Goal: Task Accomplishment & Management: Manage account settings

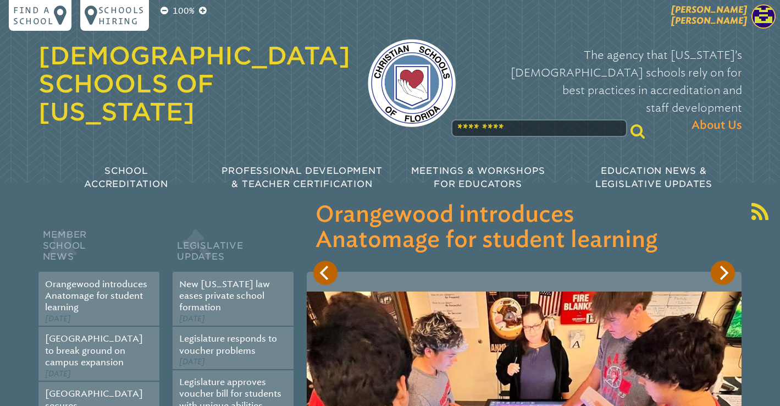
click at [753, 9] on img at bounding box center [763, 16] width 24 height 24
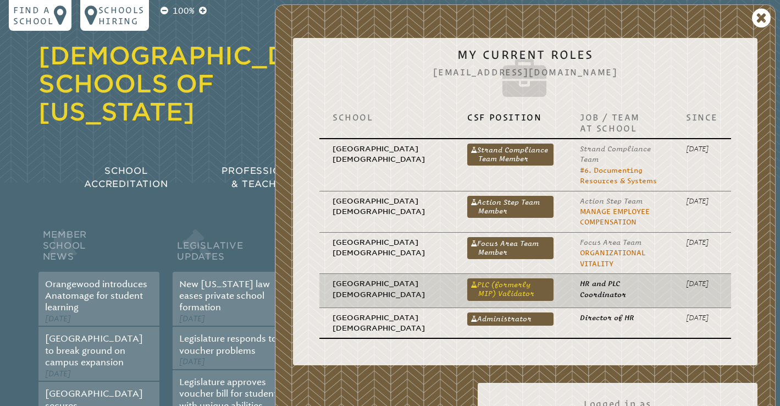
click at [479, 287] on link "PLC (formerly MIP) Validator" at bounding box center [510, 289] width 86 height 22
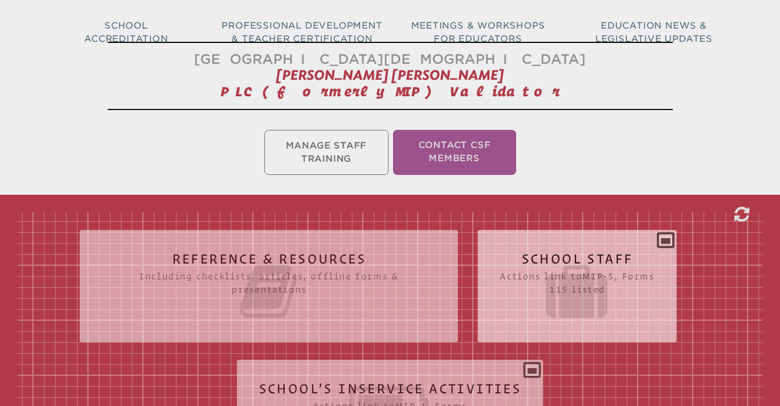
click at [568, 288] on icon at bounding box center [576, 291] width 154 height 62
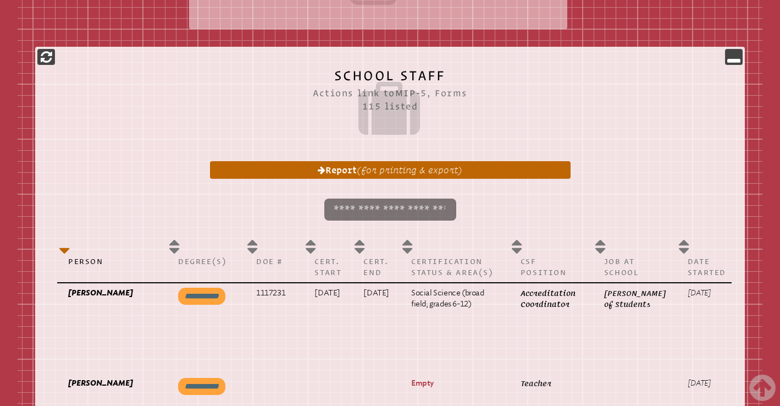
scroll to position [0, 48]
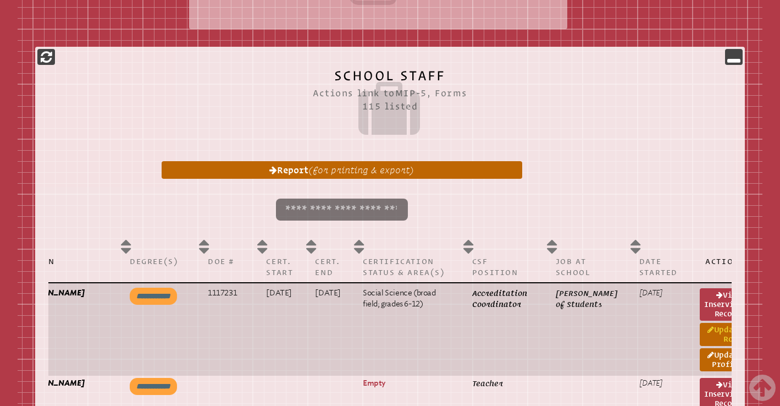
click at [701, 335] on link "Update Role" at bounding box center [722, 334] width 45 height 23
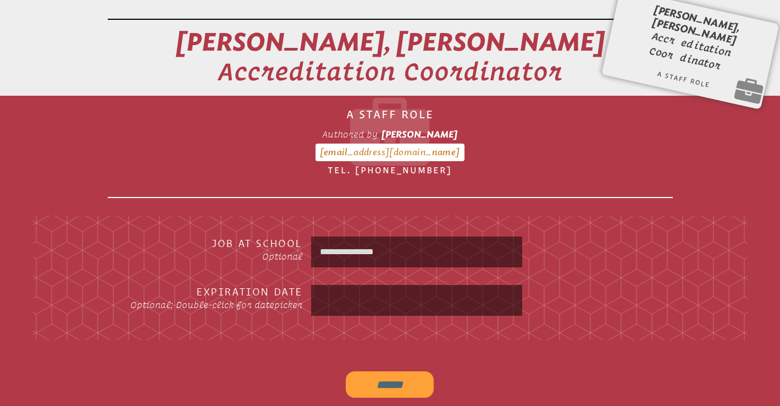
click at [450, 247] on input "**********" at bounding box center [416, 251] width 207 height 26
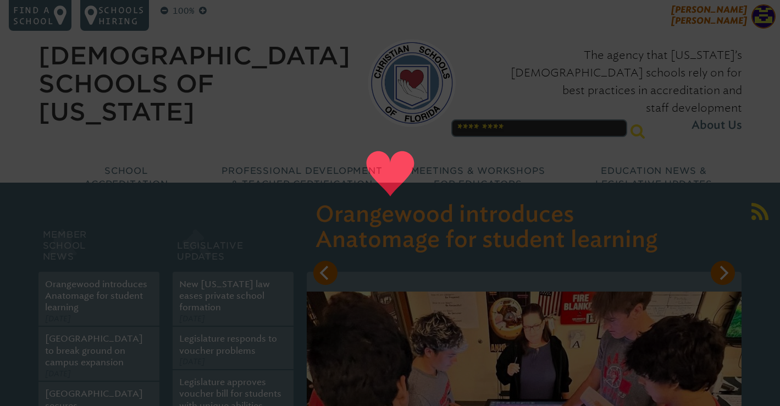
click at [732, 22] on span "[PERSON_NAME] [PERSON_NAME]" at bounding box center [709, 14] width 76 height 21
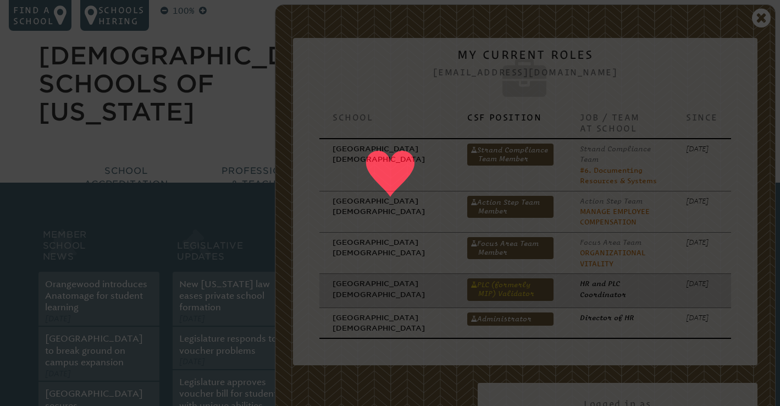
click at [476, 288] on link "PLC (formerly MIP) Validator" at bounding box center [510, 289] width 86 height 22
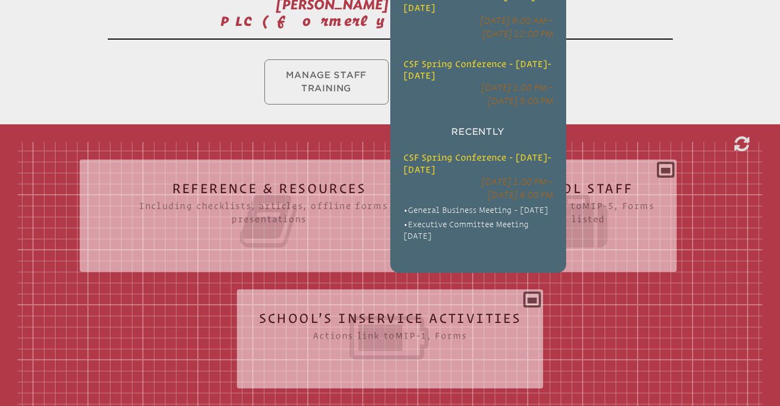
scroll to position [281, 0]
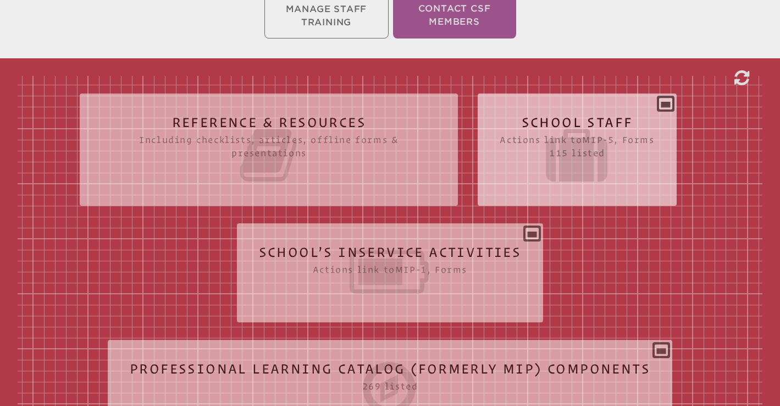
click at [622, 145] on icon at bounding box center [576, 155] width 154 height 62
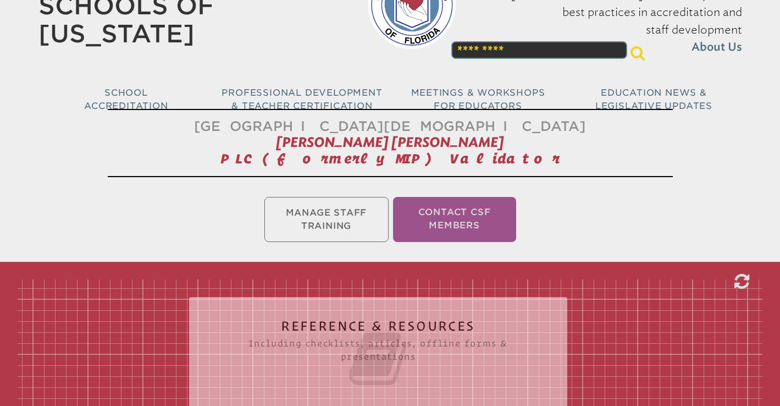
scroll to position [288, 0]
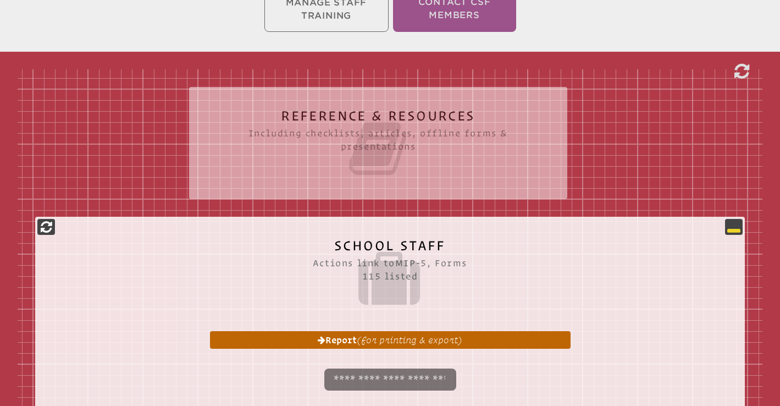
click at [730, 225] on icon at bounding box center [733, 226] width 13 height 13
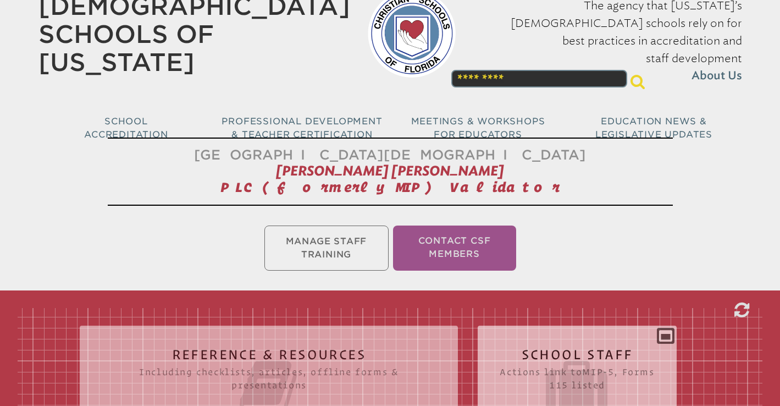
scroll to position [0, 0]
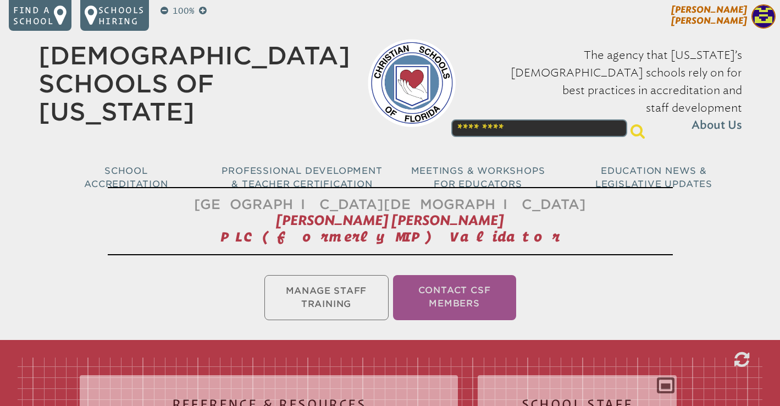
click at [735, 15] on span "[PERSON_NAME] [PERSON_NAME]" at bounding box center [709, 14] width 76 height 21
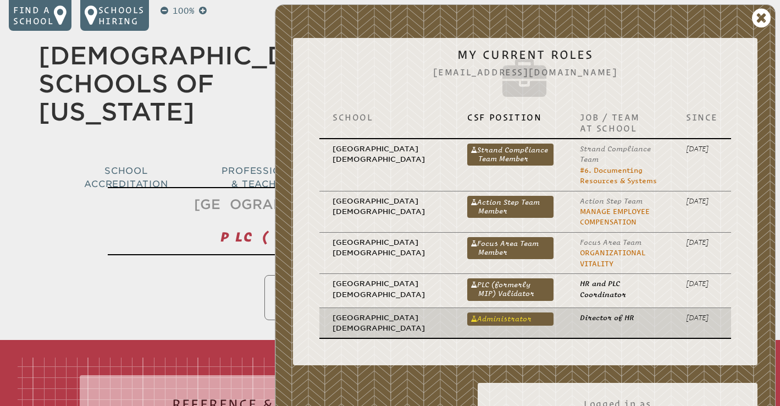
click at [493, 319] on link "Administrator" at bounding box center [510, 318] width 86 height 13
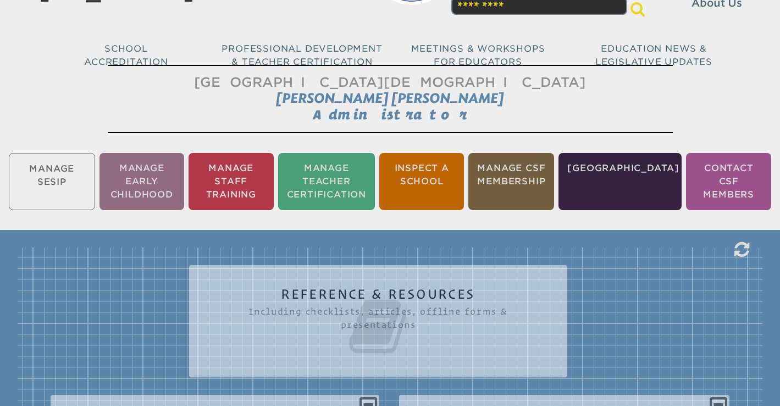
scroll to position [118, 0]
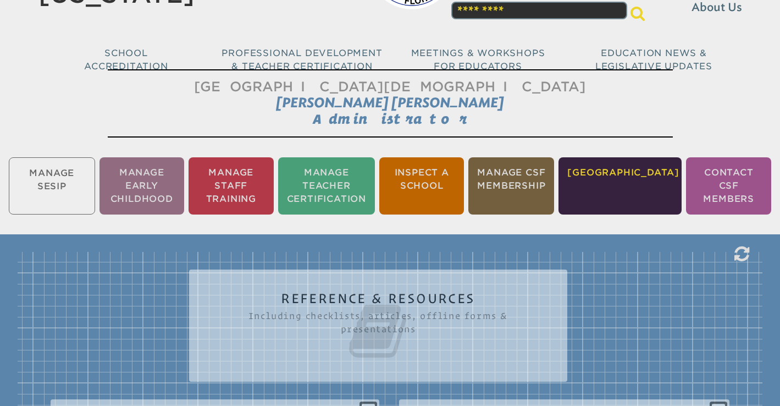
click at [612, 179] on li "[GEOGRAPHIC_DATA]" at bounding box center [619, 185] width 123 height 57
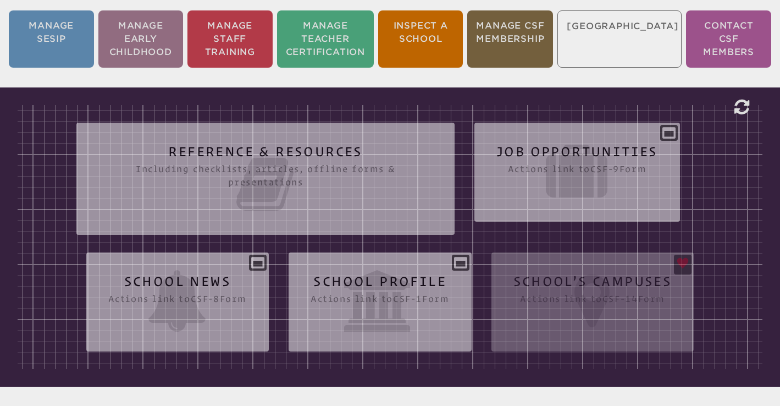
scroll to position [268, 0]
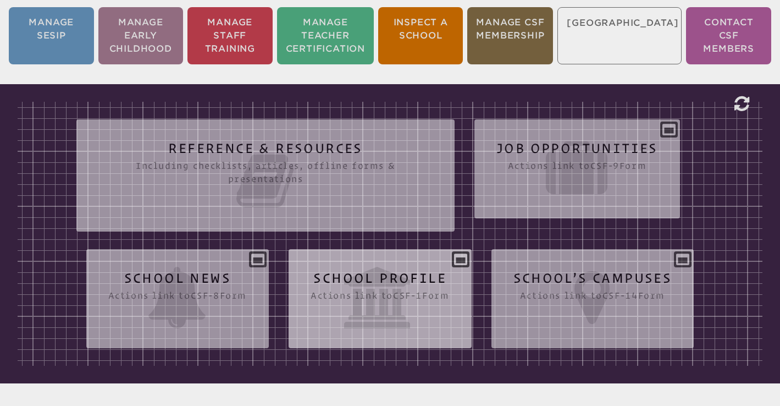
click at [384, 280] on icon at bounding box center [379, 298] width 138 height 62
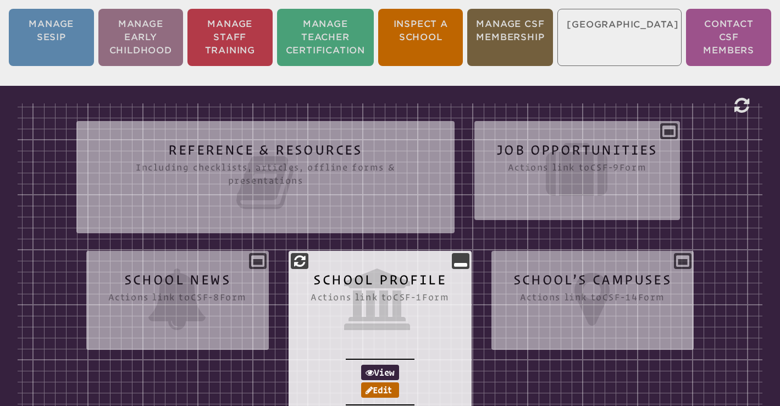
scroll to position [135, 0]
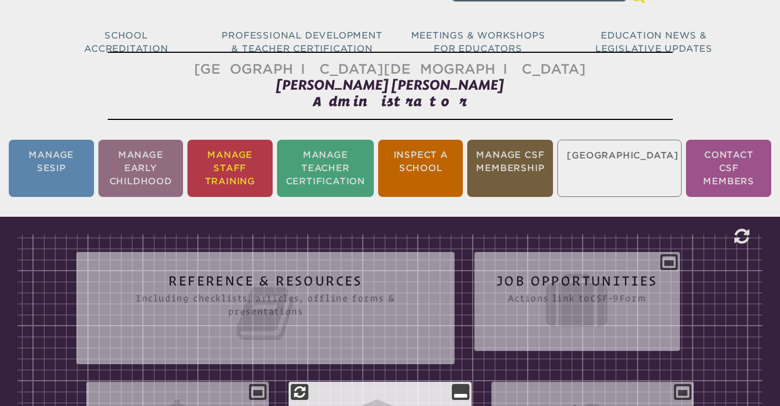
click at [257, 177] on li "Manage Staff Training" at bounding box center [229, 168] width 85 height 57
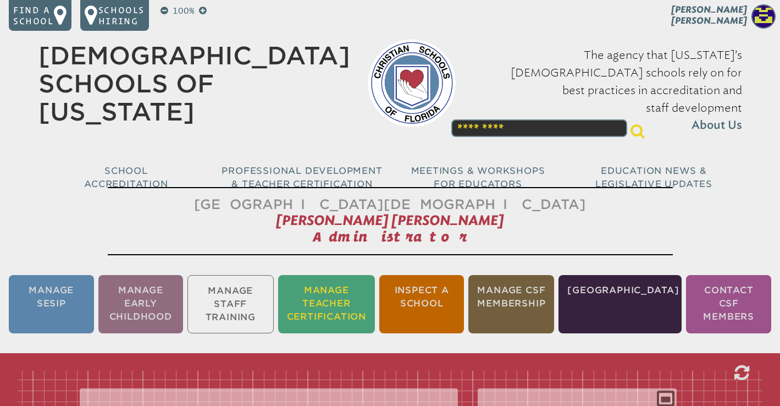
click at [346, 305] on li "Manage Teacher Certification" at bounding box center [326, 304] width 97 height 58
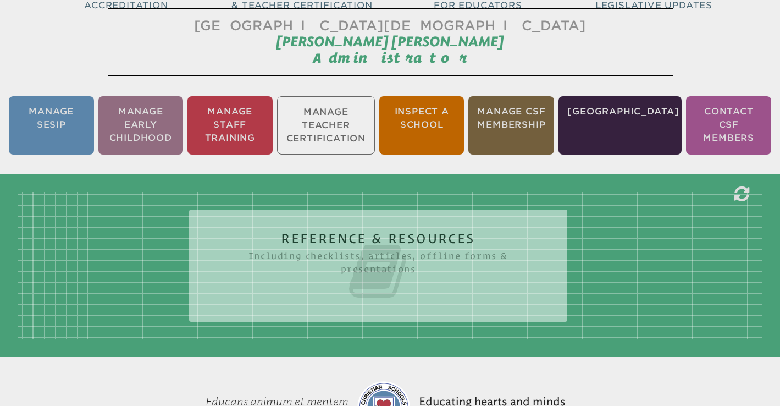
scroll to position [182, 0]
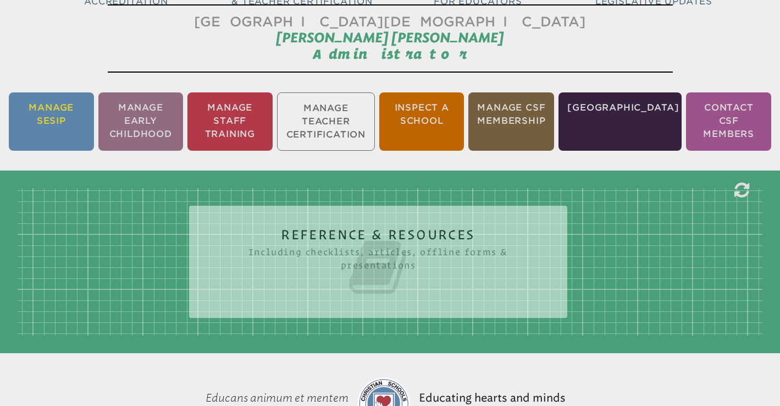
click at [62, 113] on li "Manage SESIP" at bounding box center [51, 121] width 85 height 58
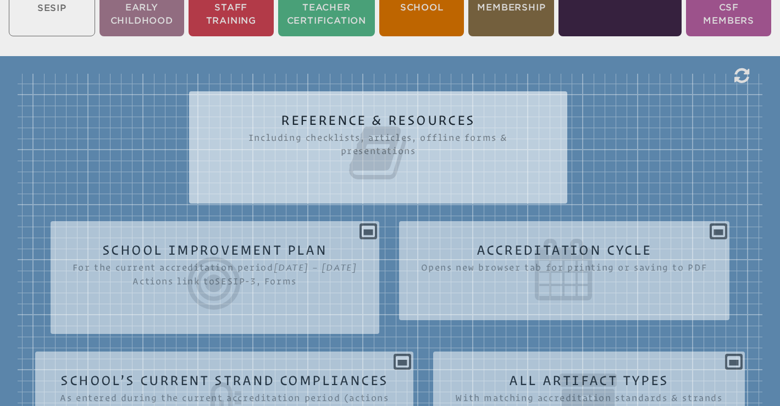
scroll to position [256, 0]
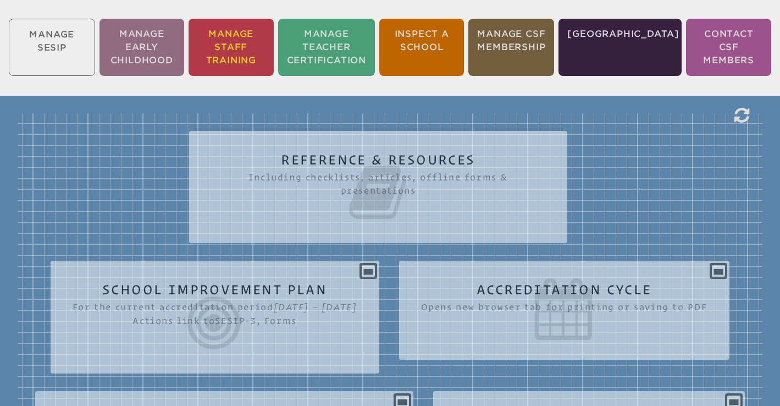
click at [244, 53] on li "Manage Staff Training" at bounding box center [230, 47] width 85 height 57
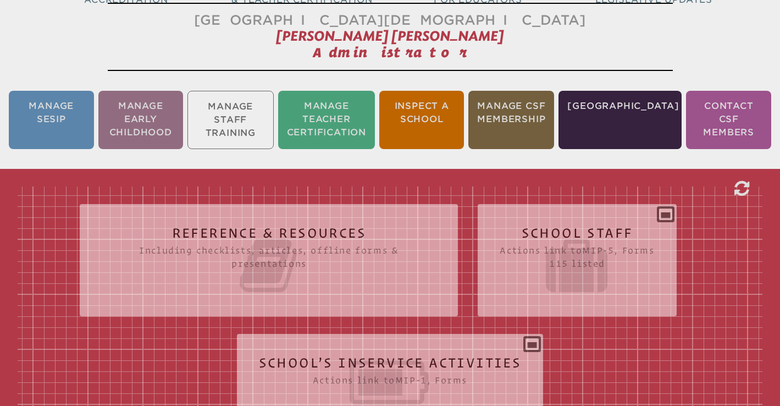
scroll to position [182, 0]
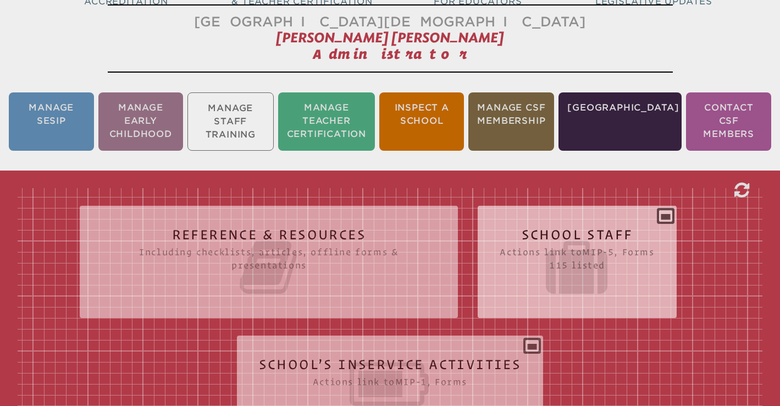
click at [569, 250] on icon at bounding box center [576, 267] width 154 height 62
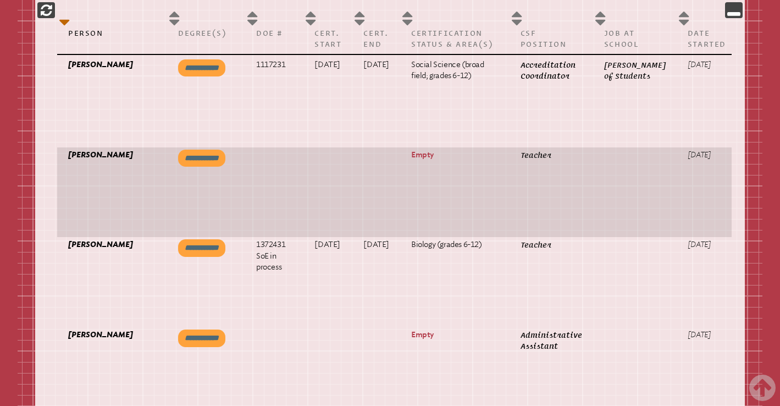
scroll to position [0, 48]
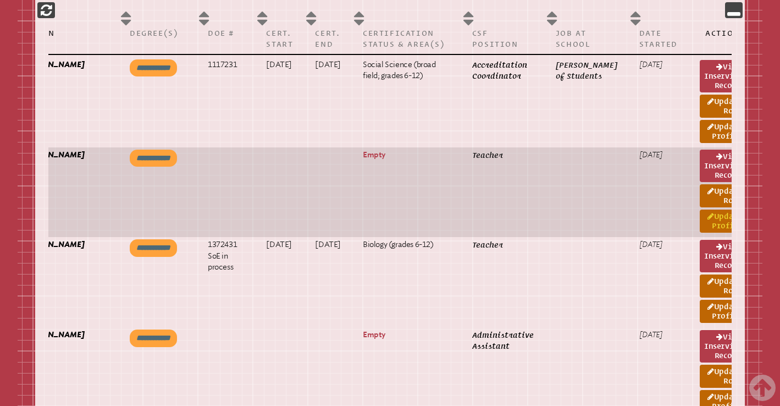
click at [700, 221] on link "Update Profile" at bounding box center [722, 220] width 45 height 23
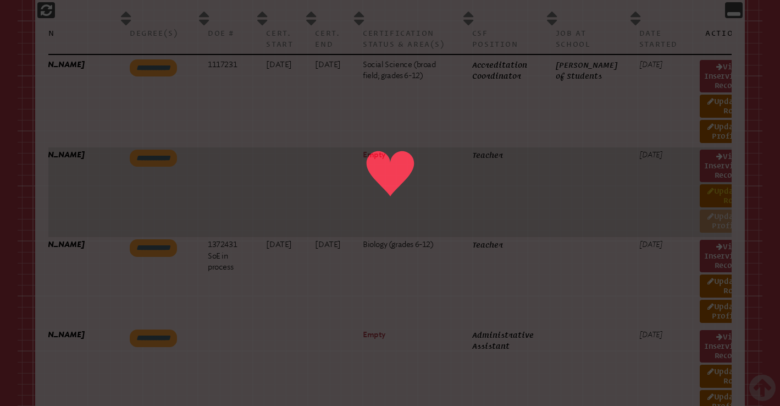
click at [700, 199] on link "Update Role" at bounding box center [722, 195] width 45 height 23
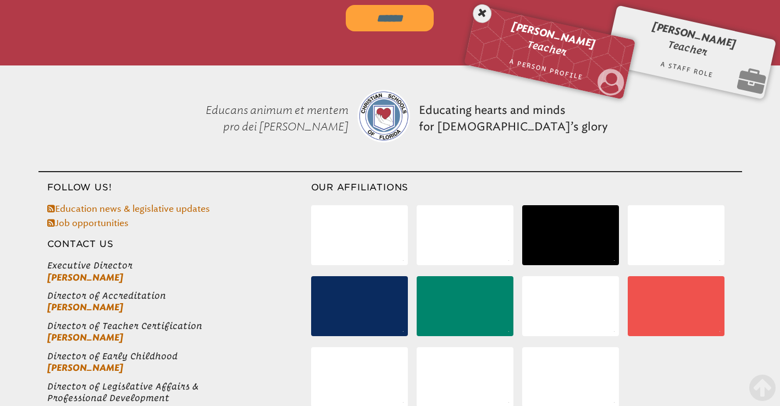
scroll to position [182, 0]
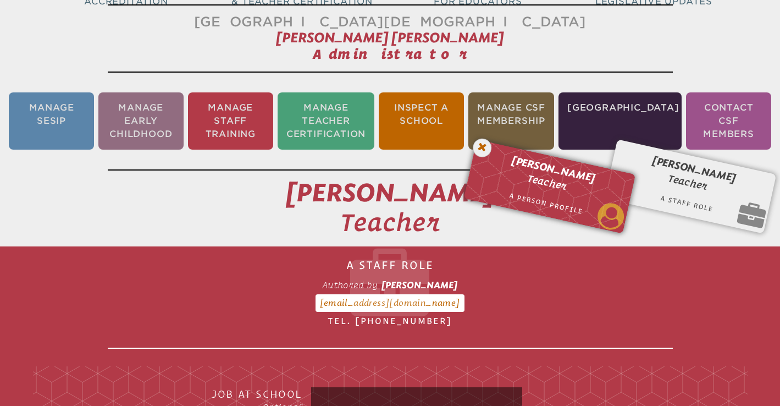
click at [484, 149] on icon at bounding box center [481, 147] width 23 height 23
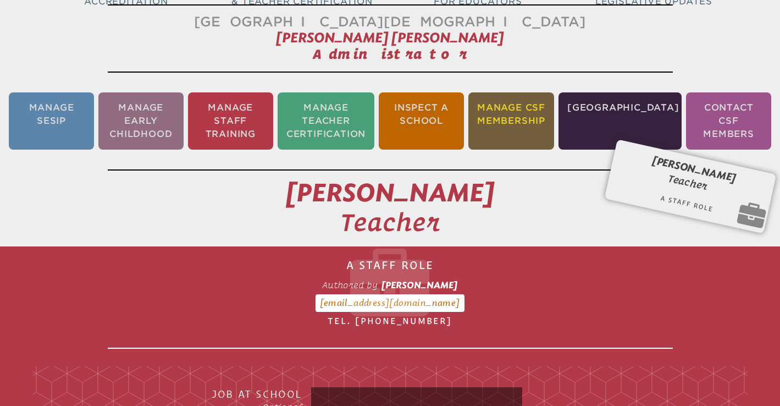
click at [514, 126] on li "Manage CSF Membership" at bounding box center [511, 120] width 86 height 57
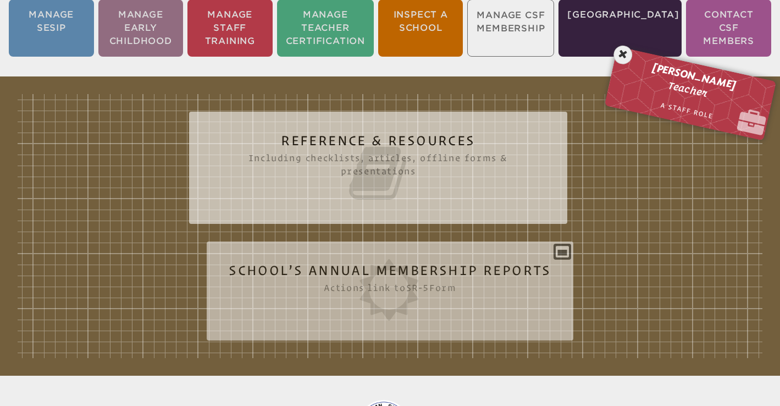
scroll to position [298, 0]
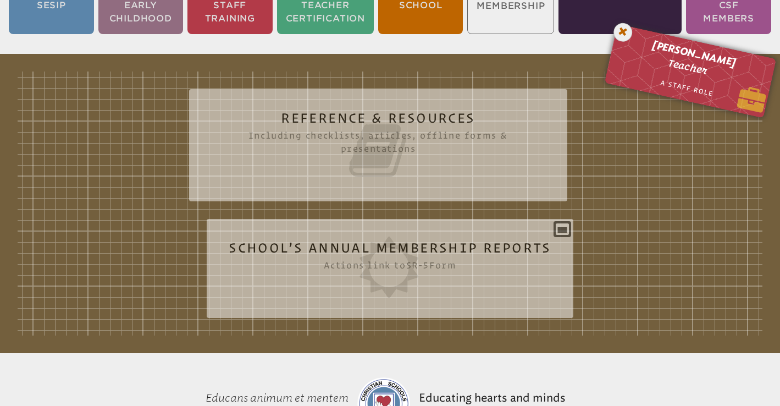
click at [624, 40] on icon at bounding box center [622, 32] width 23 height 23
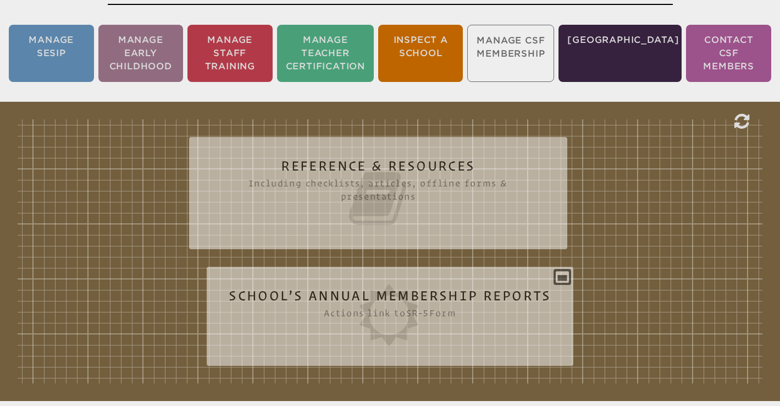
scroll to position [137, 0]
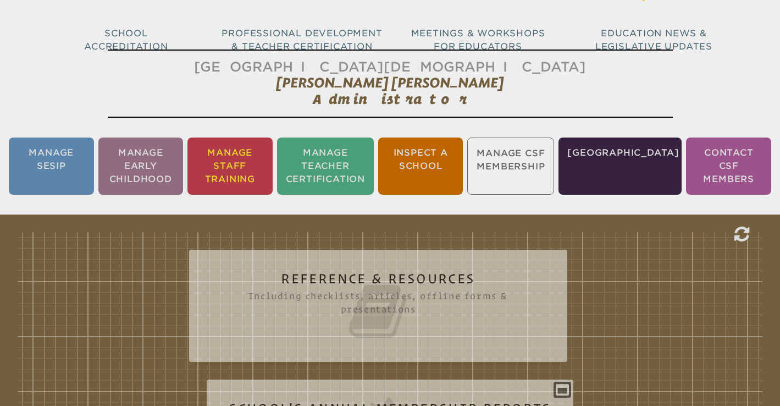
click at [258, 169] on li "Manage Staff Training" at bounding box center [229, 165] width 85 height 57
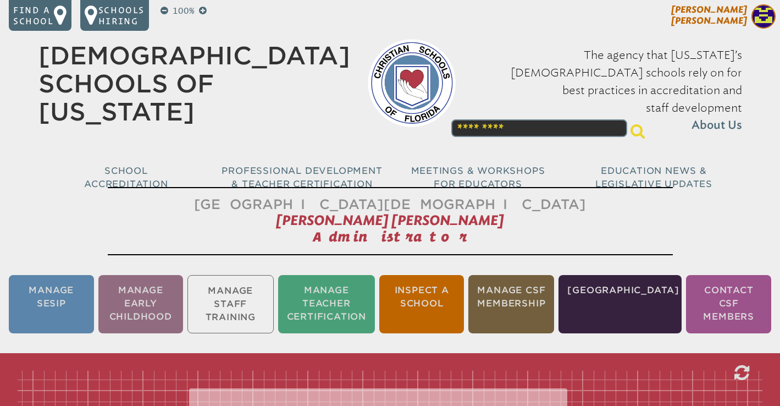
click at [734, 19] on span "[PERSON_NAME] [PERSON_NAME]" at bounding box center [709, 14] width 76 height 21
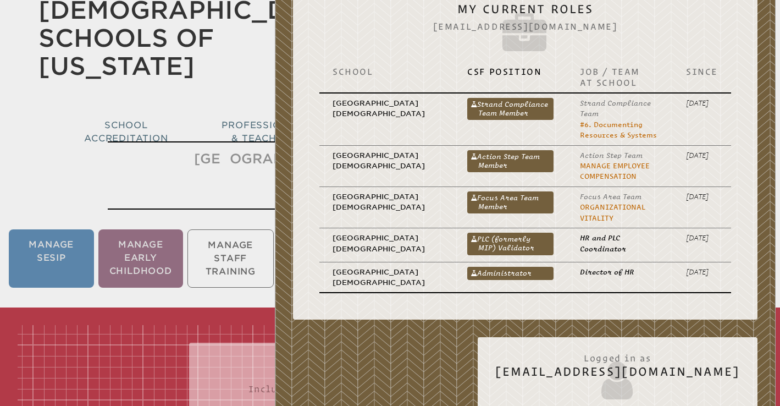
scroll to position [47, 0]
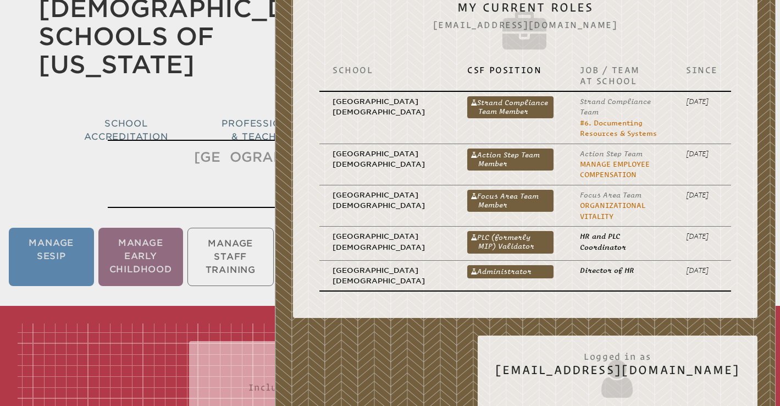
click at [206, 154] on h1 "[GEOGRAPHIC_DATA][DEMOGRAPHIC_DATA] [PERSON_NAME] [PERSON_NAME] Administrator" at bounding box center [390, 174] width 565 height 68
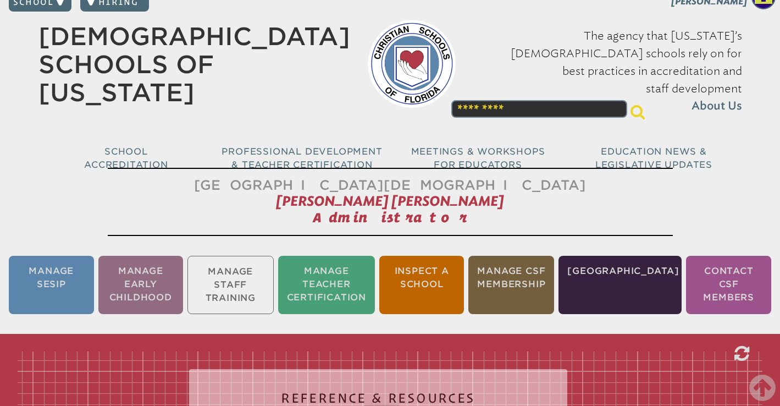
scroll to position [0, 0]
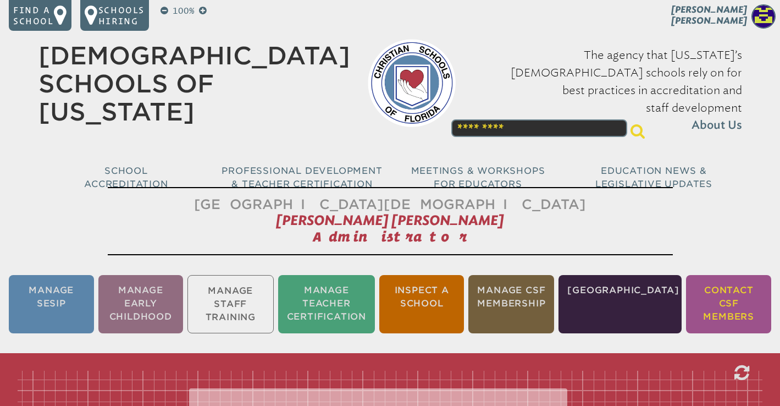
click at [745, 309] on li "Contact CSF Members" at bounding box center [728, 304] width 85 height 58
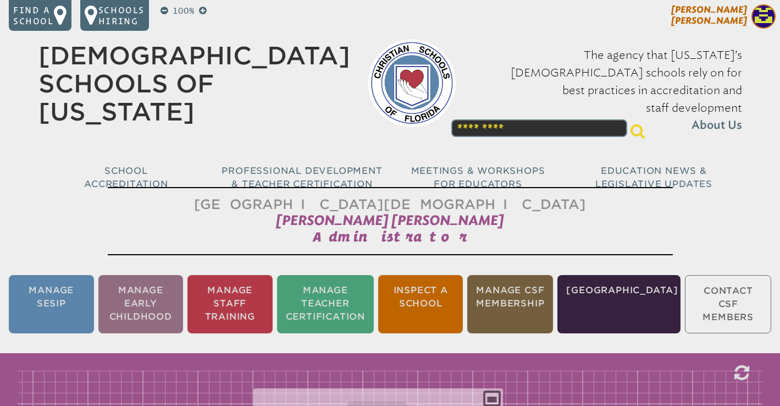
click at [723, 17] on span "[PERSON_NAME] [PERSON_NAME]" at bounding box center [709, 14] width 76 height 21
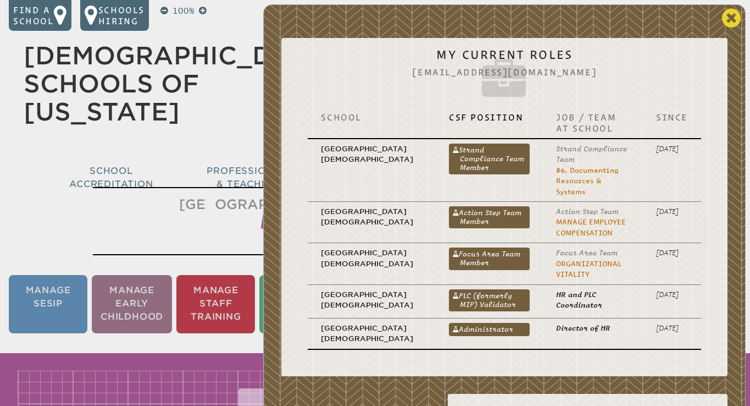
click at [730, 17] on icon at bounding box center [731, 18] width 19 height 22
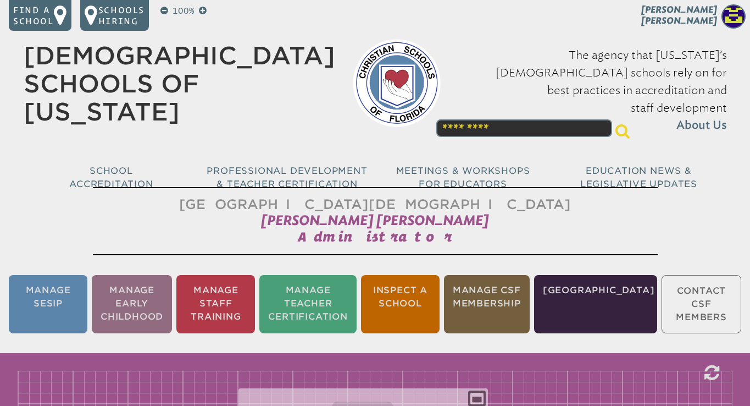
click at [439, 247] on h1 "[GEOGRAPHIC_DATA][DEMOGRAPHIC_DATA] [PERSON_NAME] [PERSON_NAME] Administrator" at bounding box center [375, 221] width 565 height 68
click at [704, 306] on ul "Manage SESIP Manage Early Childhood Manage Staff Training Manage Teacher Certif…" at bounding box center [375, 304] width 750 height 63
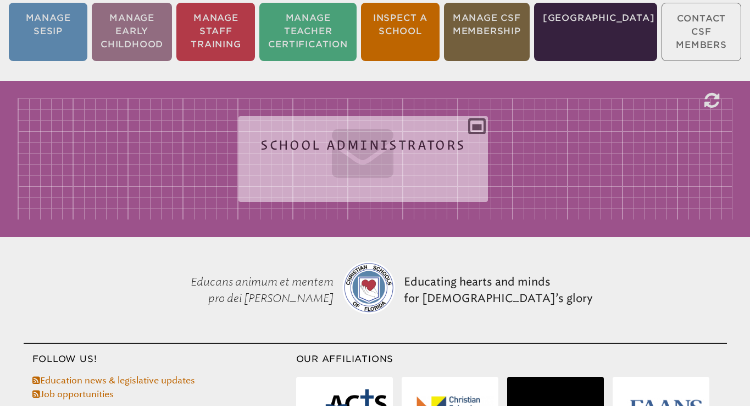
scroll to position [298, 0]
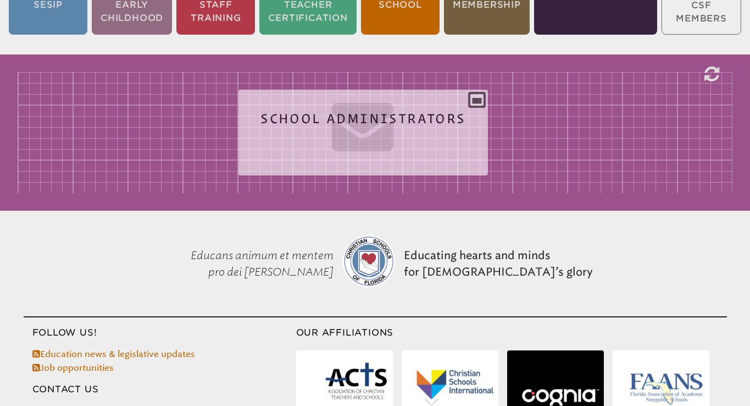
click at [399, 130] on icon at bounding box center [362, 125] width 205 height 62
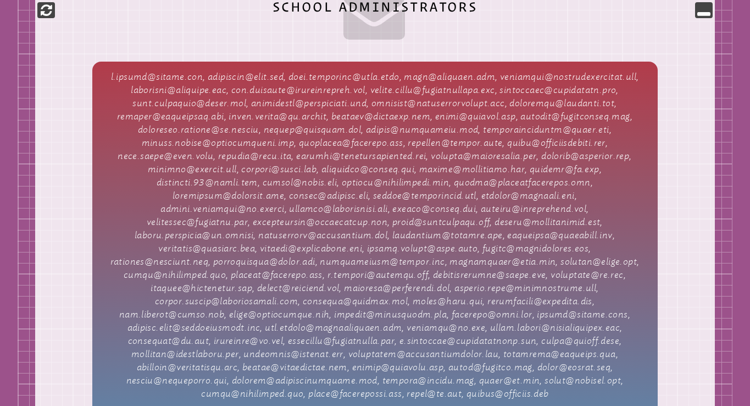
scroll to position [417, 0]
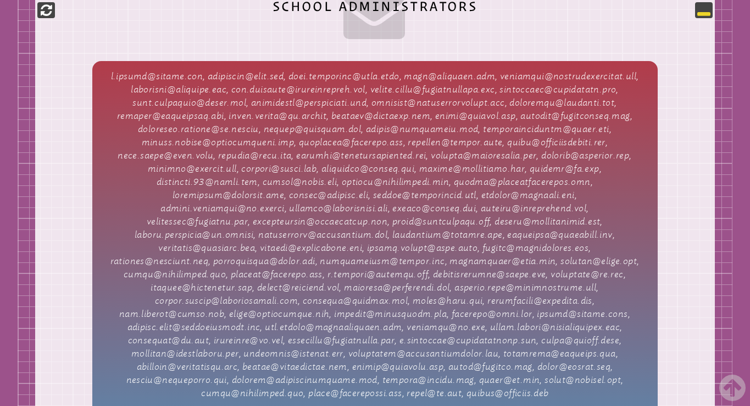
click at [704, 12] on icon at bounding box center [703, 9] width 13 height 13
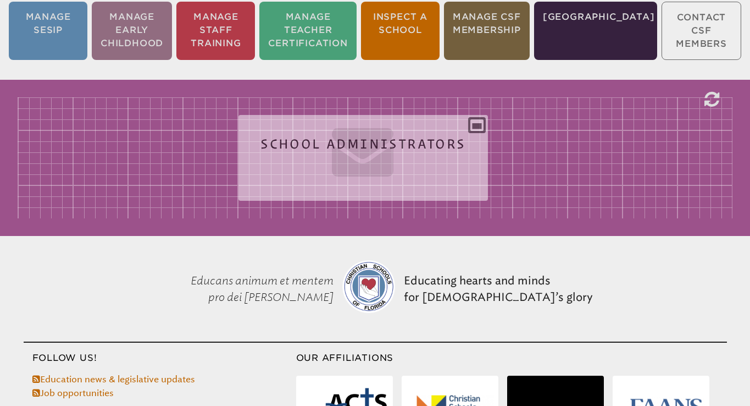
scroll to position [271, 0]
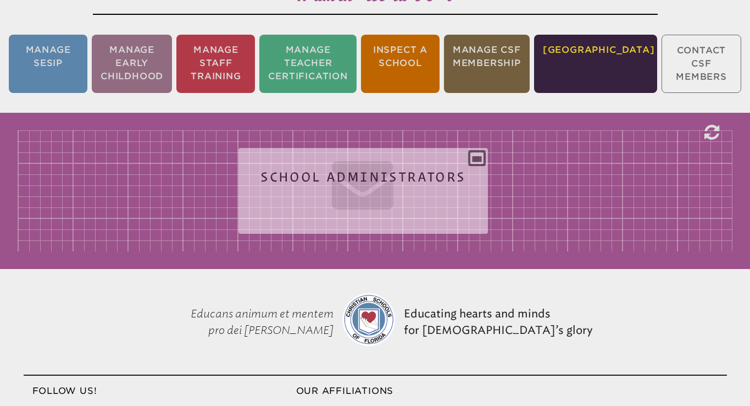
click at [601, 74] on li "[GEOGRAPHIC_DATA]" at bounding box center [595, 64] width 123 height 58
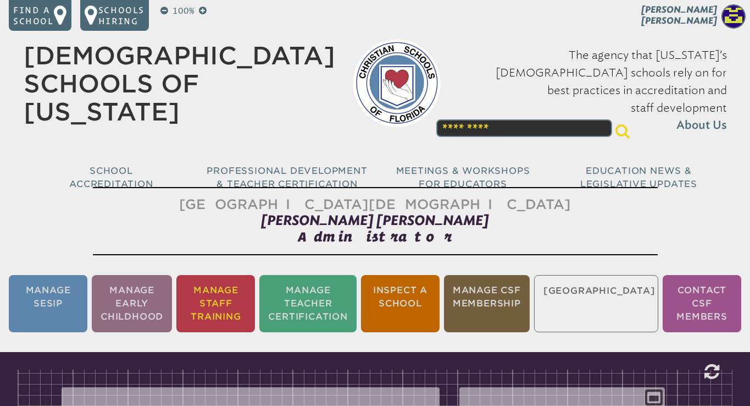
click at [240, 298] on li "Manage Staff Training" at bounding box center [215, 303] width 79 height 57
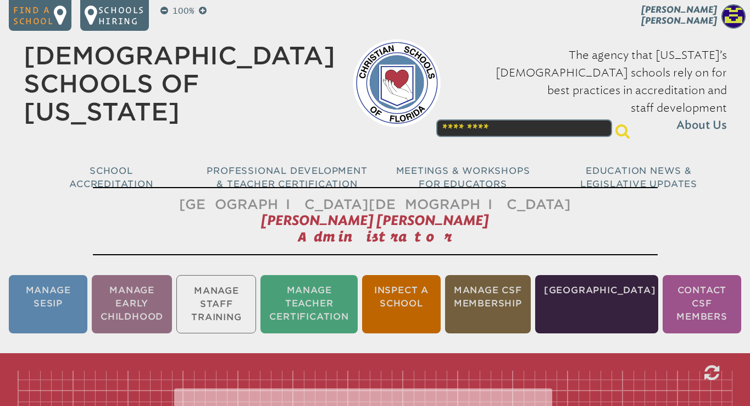
click at [48, 20] on p "Find a school" at bounding box center [33, 15] width 41 height 22
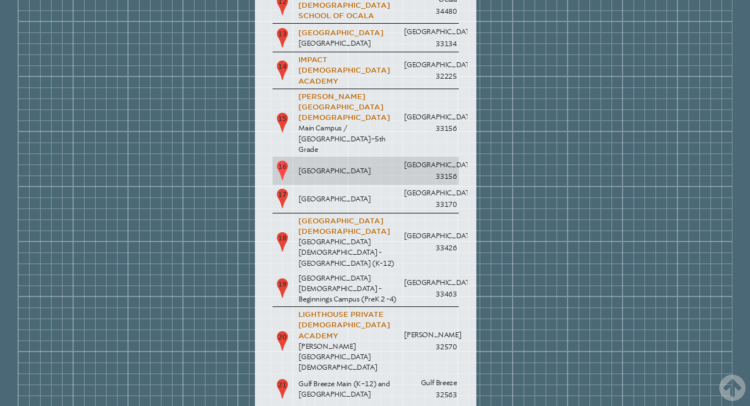
scroll to position [587, 0]
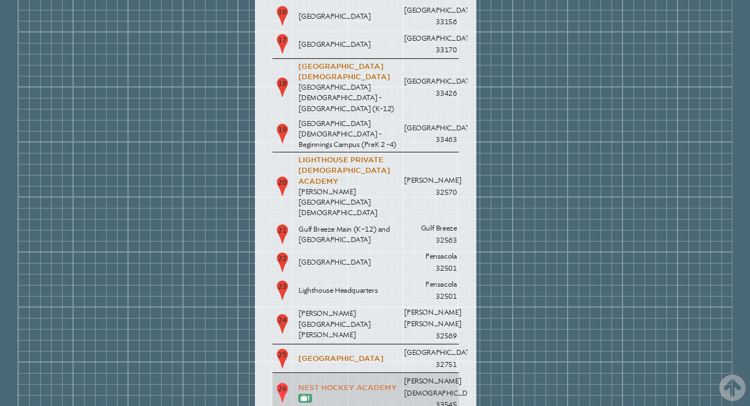
click at [356, 383] on link "Nest Hockey Academy" at bounding box center [347, 387] width 98 height 8
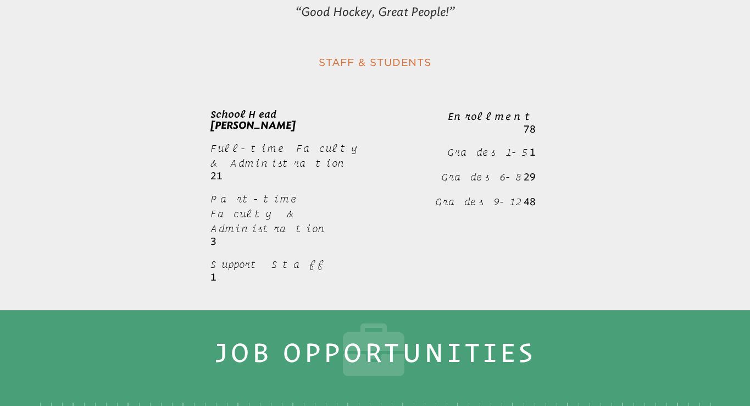
scroll to position [293, 0]
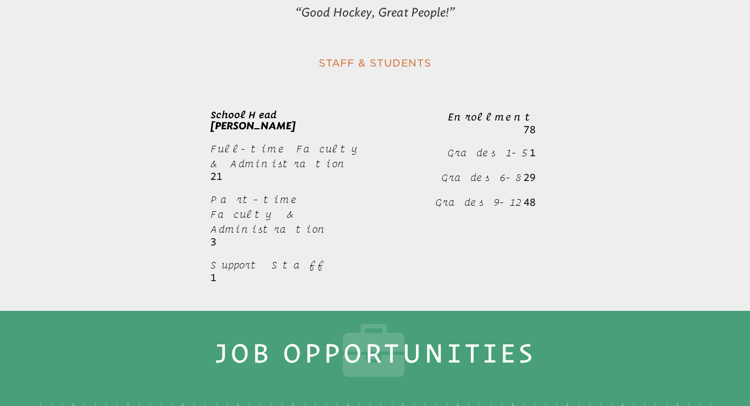
click at [282, 120] on span "[PERSON_NAME]" at bounding box center [252, 126] width 85 height 12
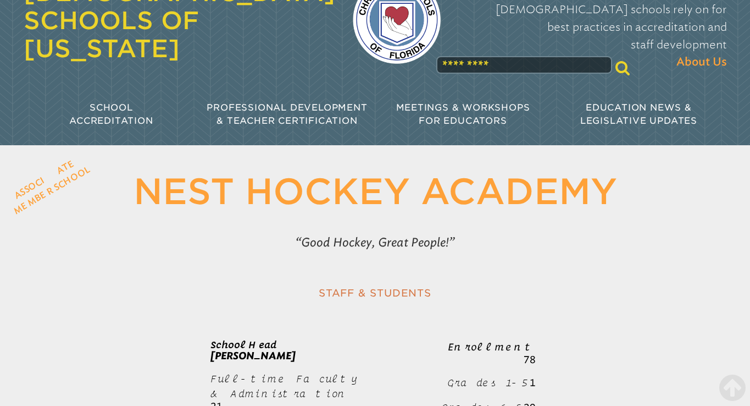
scroll to position [0, 0]
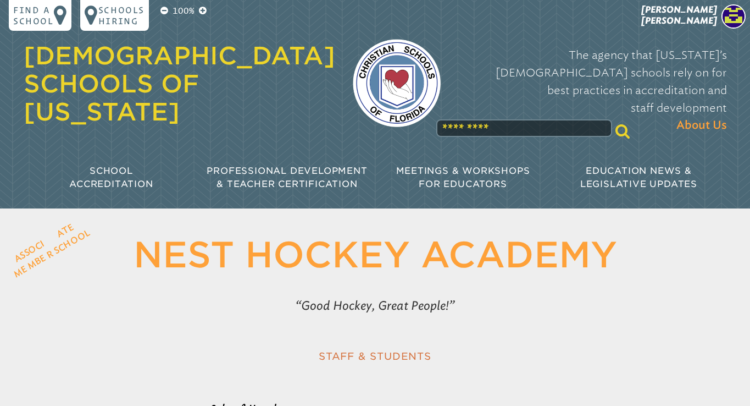
click at [282, 292] on p "Good Hockey, Great People!" at bounding box center [374, 305] width 495 height 26
click at [699, 13] on span "[PERSON_NAME] [PERSON_NAME]" at bounding box center [679, 14] width 76 height 21
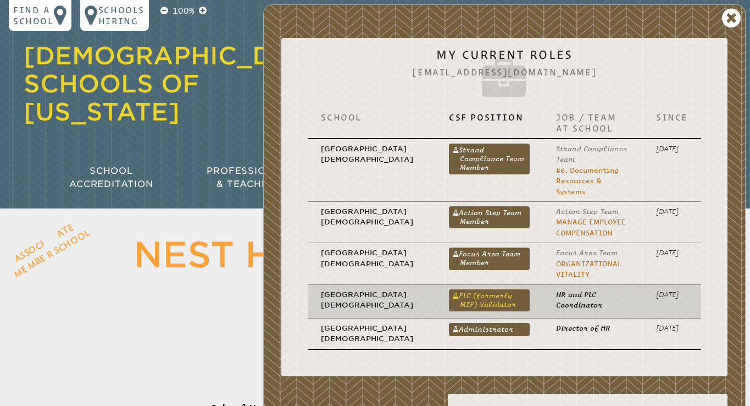
click at [457, 289] on link "PLC (formerly MIP) Validator" at bounding box center [489, 300] width 81 height 22
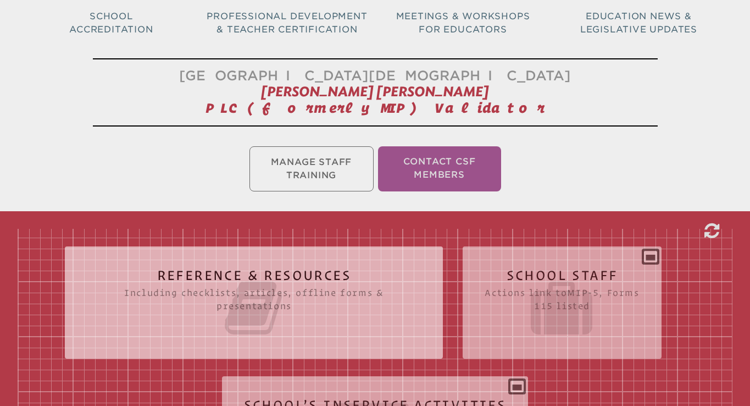
scroll to position [189, 0]
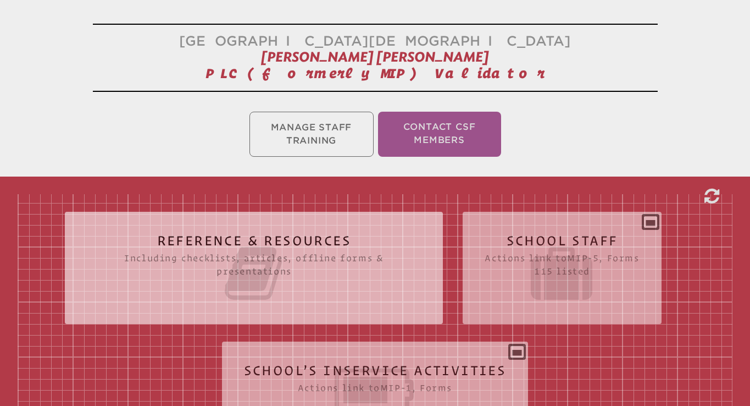
click at [369, 359] on icon at bounding box center [375, 390] width 263 height 62
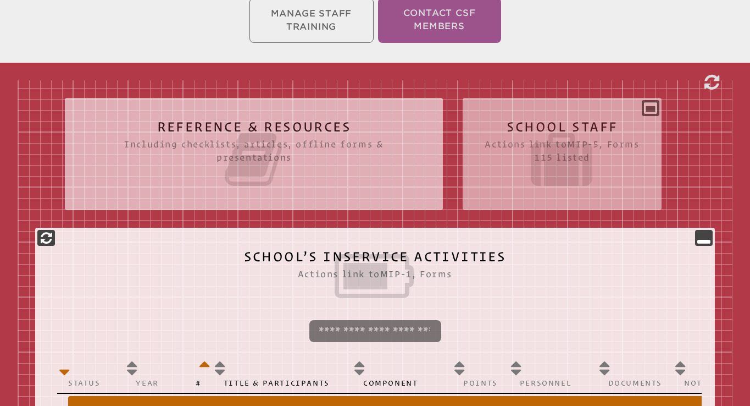
scroll to position [522, 0]
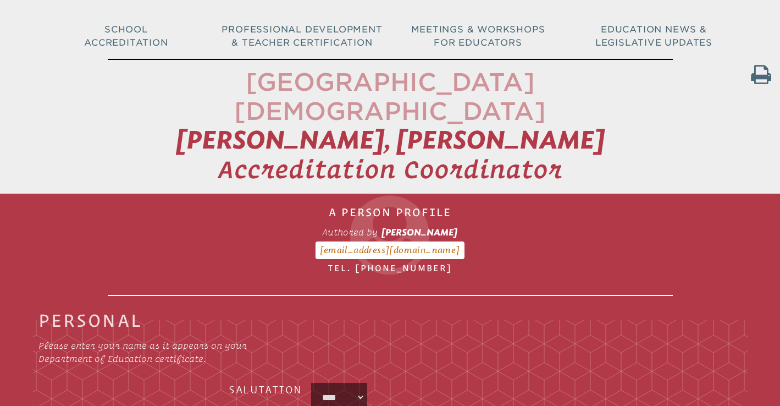
scroll to position [87, 0]
